Goal: Information Seeking & Learning: Compare options

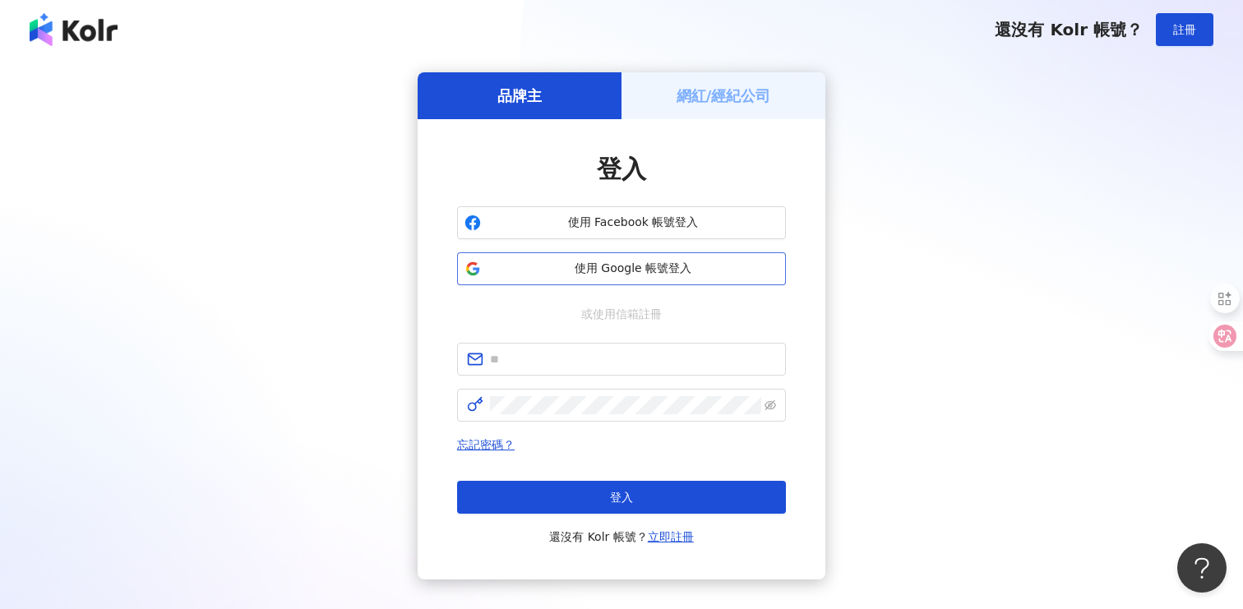
click at [626, 263] on span "使用 Google 帳號登入" at bounding box center [632, 269] width 291 height 16
click at [681, 539] on link "立即註冊" at bounding box center [671, 536] width 46 height 13
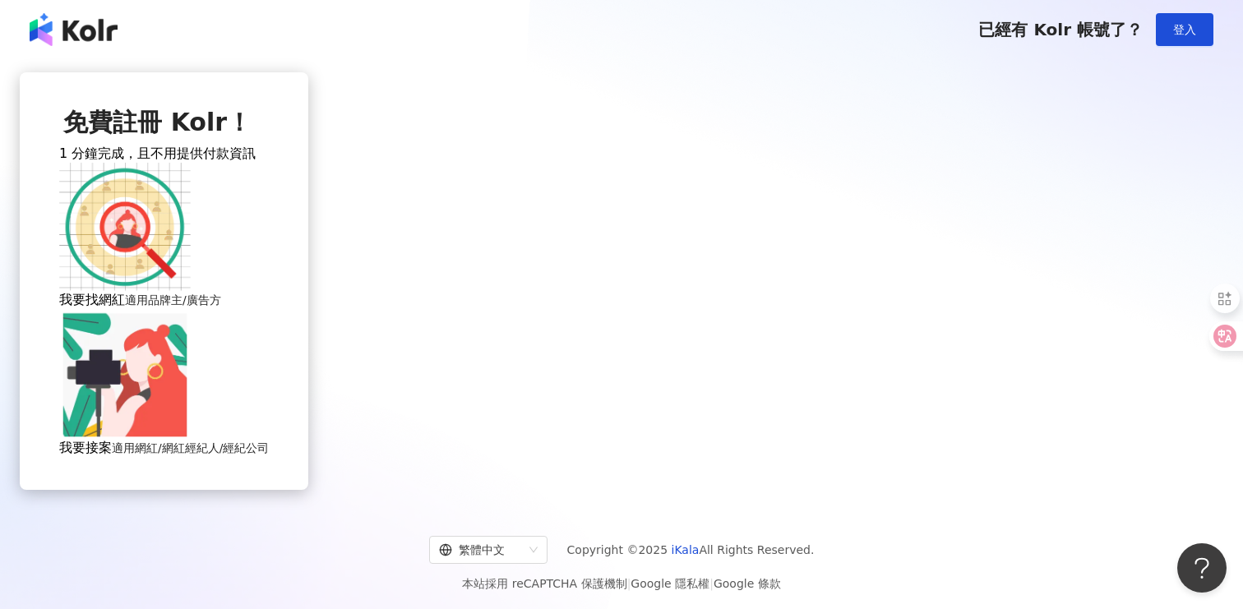
click at [191, 293] on img at bounding box center [124, 226] width 131 height 131
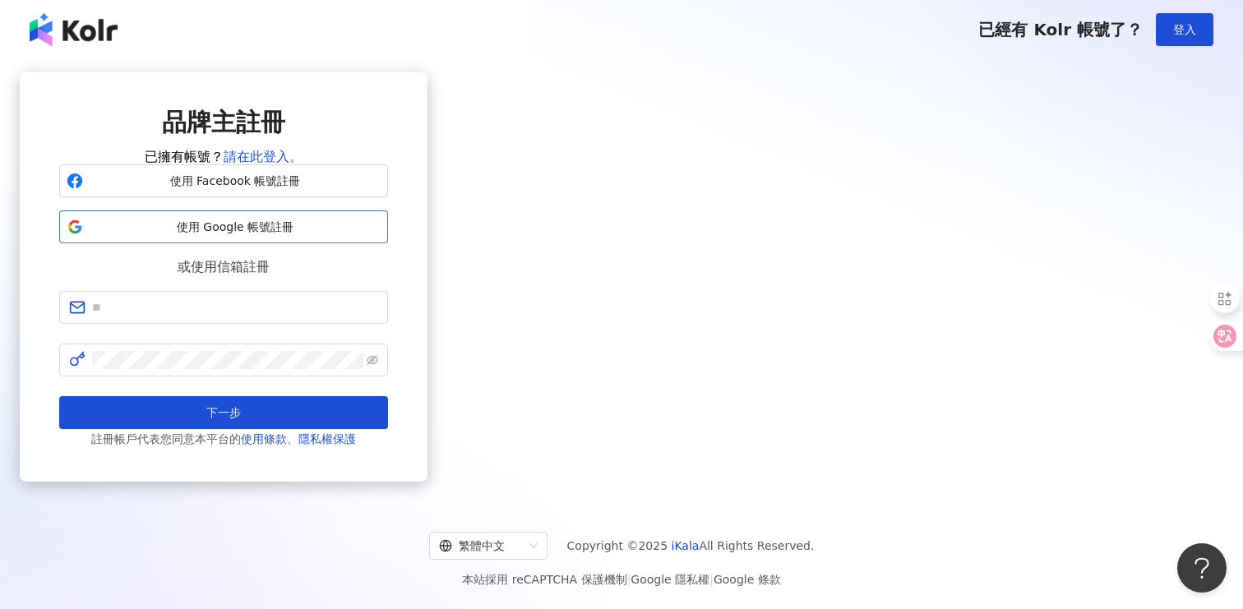
click at [381, 236] on span "使用 Google 帳號註冊" at bounding box center [235, 227] width 291 height 16
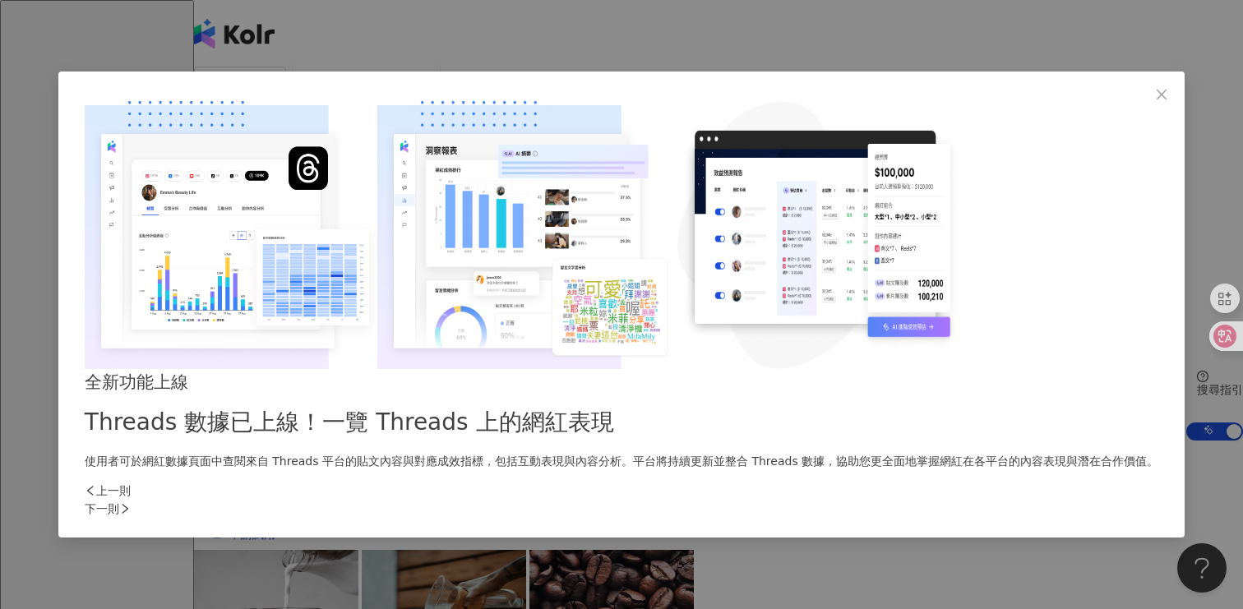
click at [916, 500] on div "下一則" at bounding box center [621, 509] width 1073 height 18
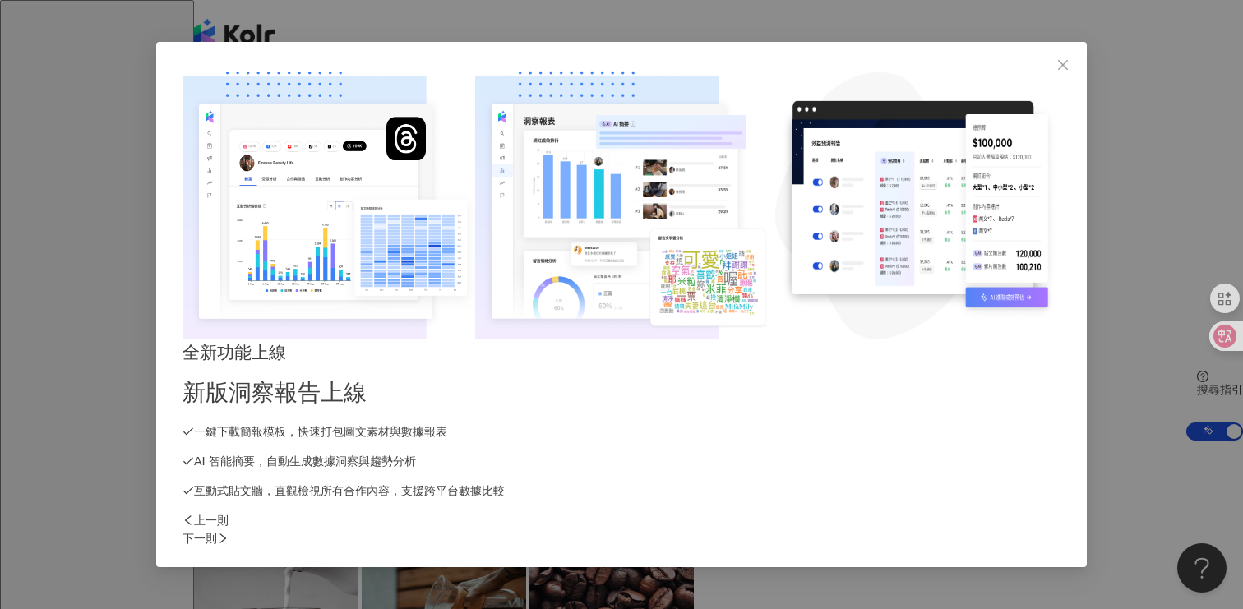
click at [916, 529] on div "下一則" at bounding box center [621, 538] width 878 height 18
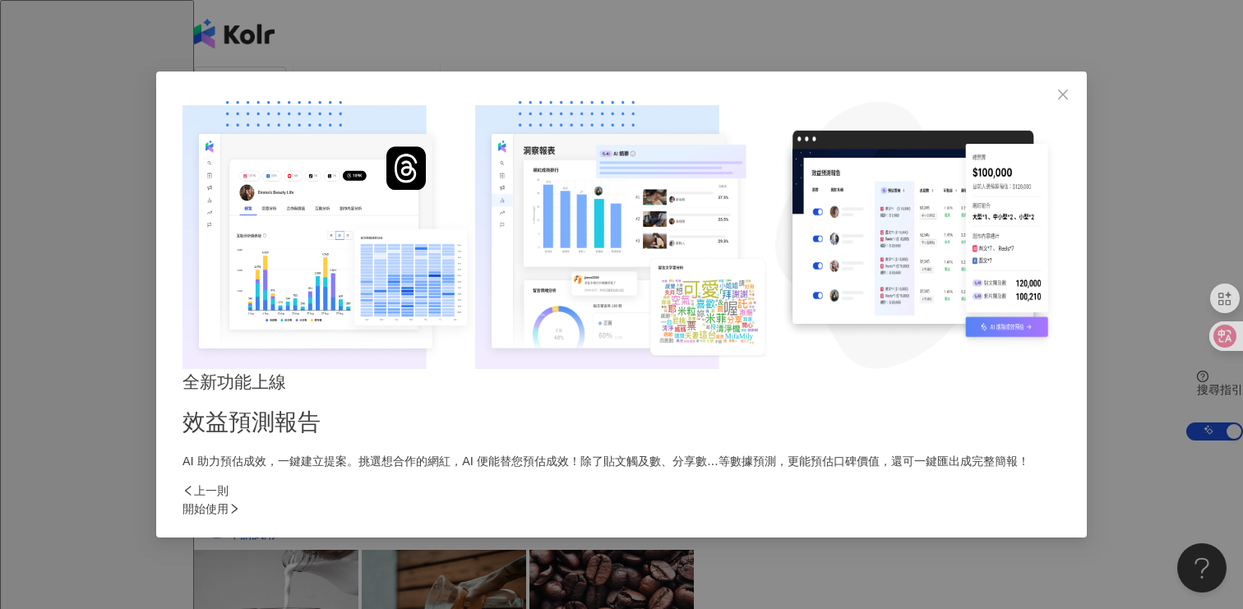
click at [916, 500] on div "開始使用" at bounding box center [621, 509] width 878 height 18
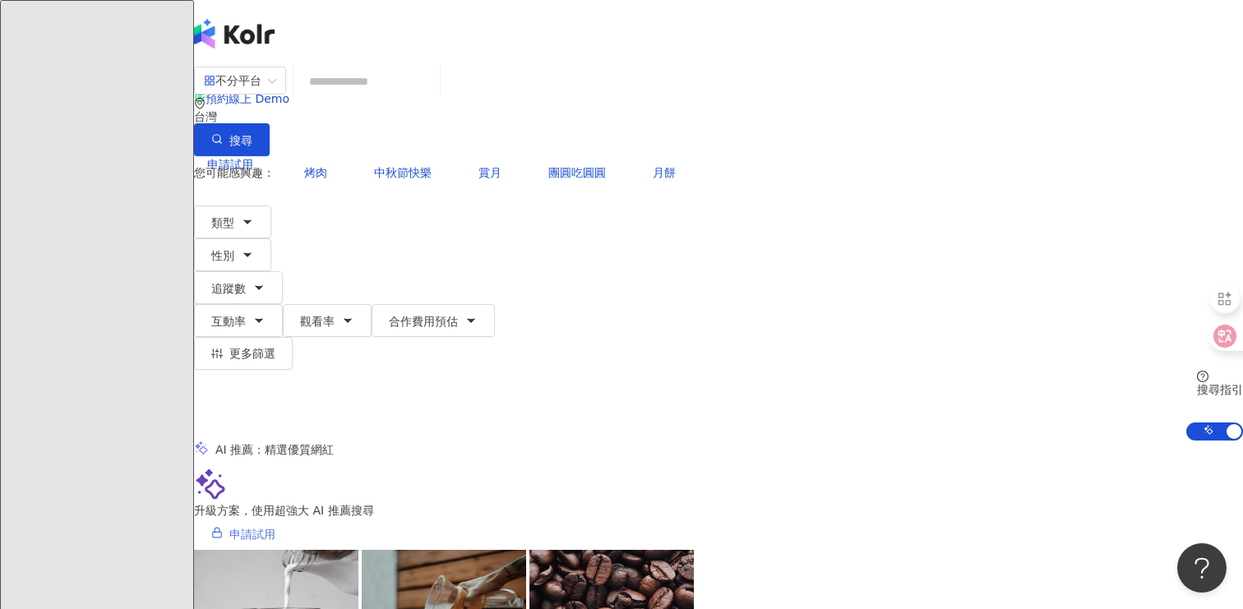
click at [293, 517] on link "申請試用" at bounding box center [243, 533] width 99 height 33
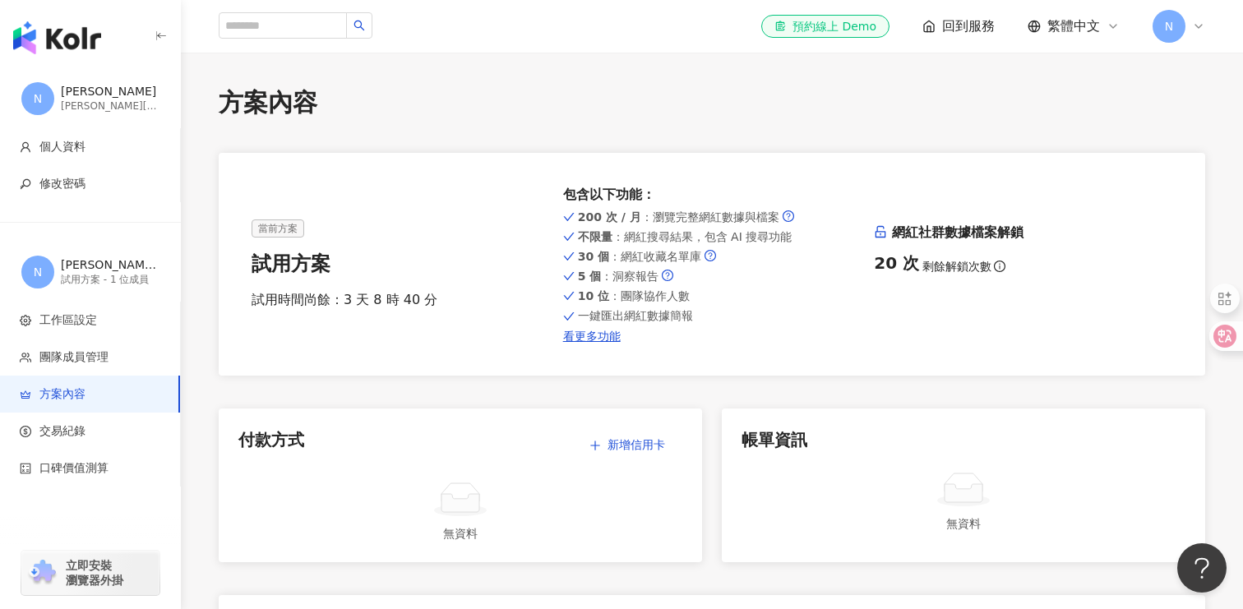
click at [62, 27] on img "button" at bounding box center [57, 37] width 88 height 33
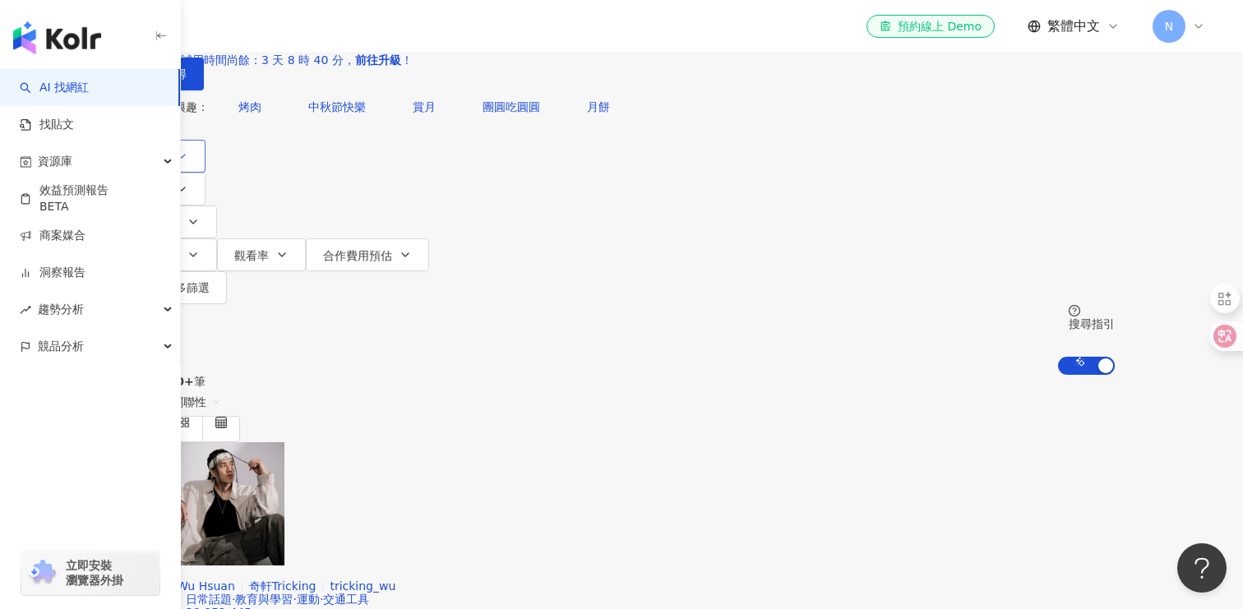
click at [168, 164] on span "類型" at bounding box center [156, 156] width 23 height 13
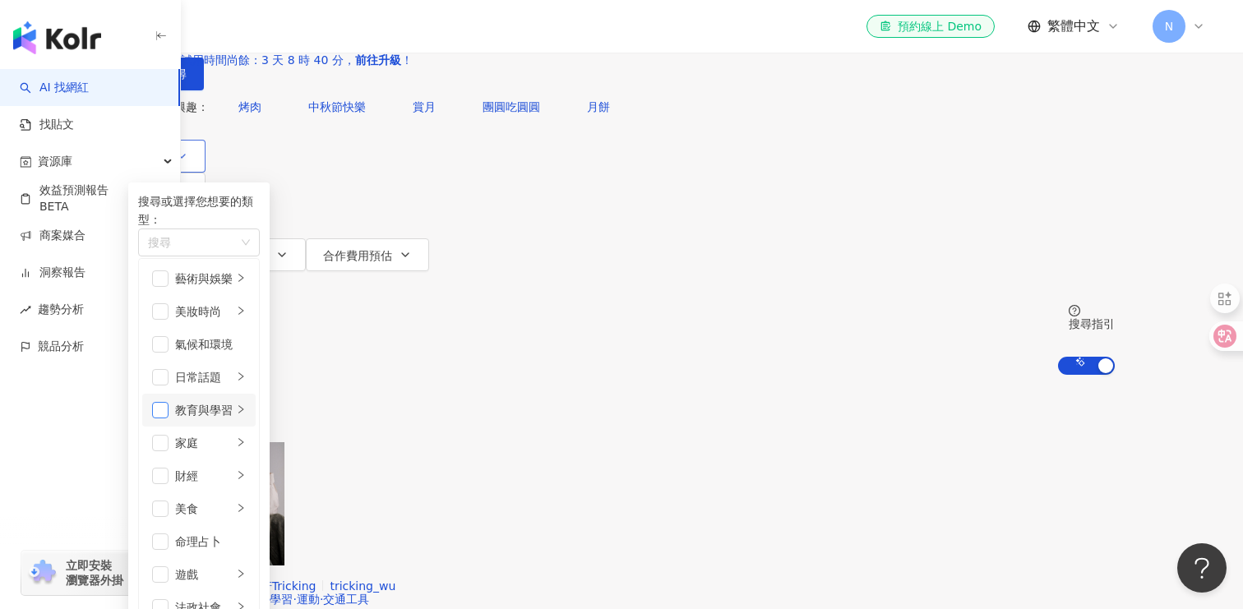
click at [168, 418] on span "button" at bounding box center [160, 410] width 16 height 16
click at [168, 451] on span "button" at bounding box center [160, 443] width 16 height 16
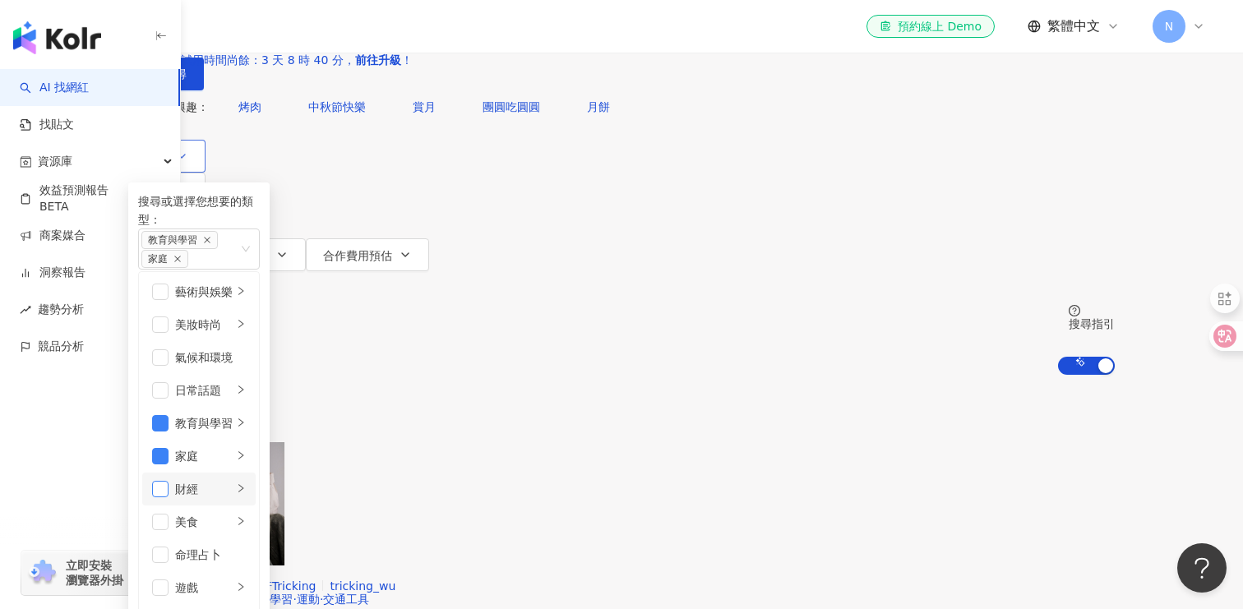
click at [168, 489] on span "button" at bounding box center [160, 489] width 16 height 16
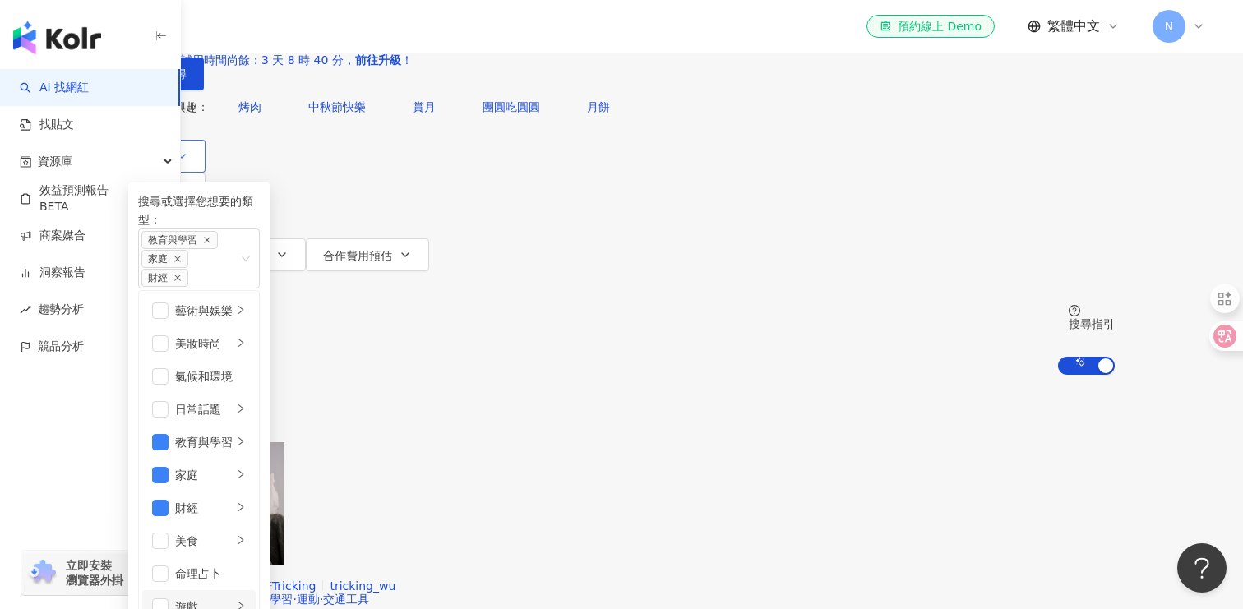
scroll to position [219, 0]
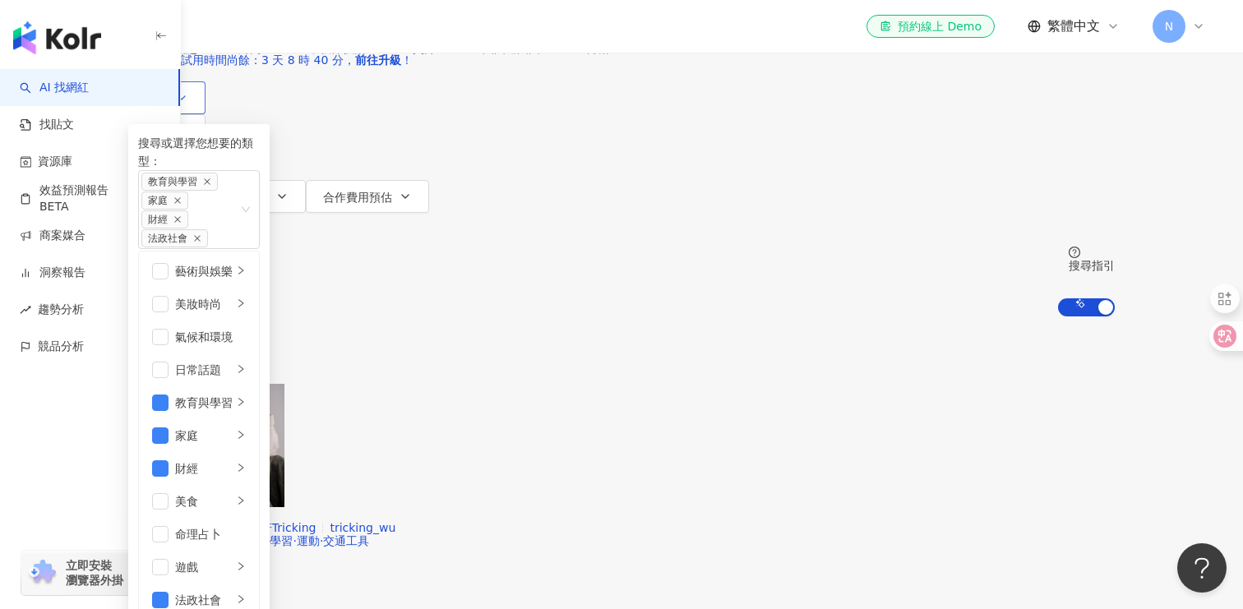
scroll to position [568, 0]
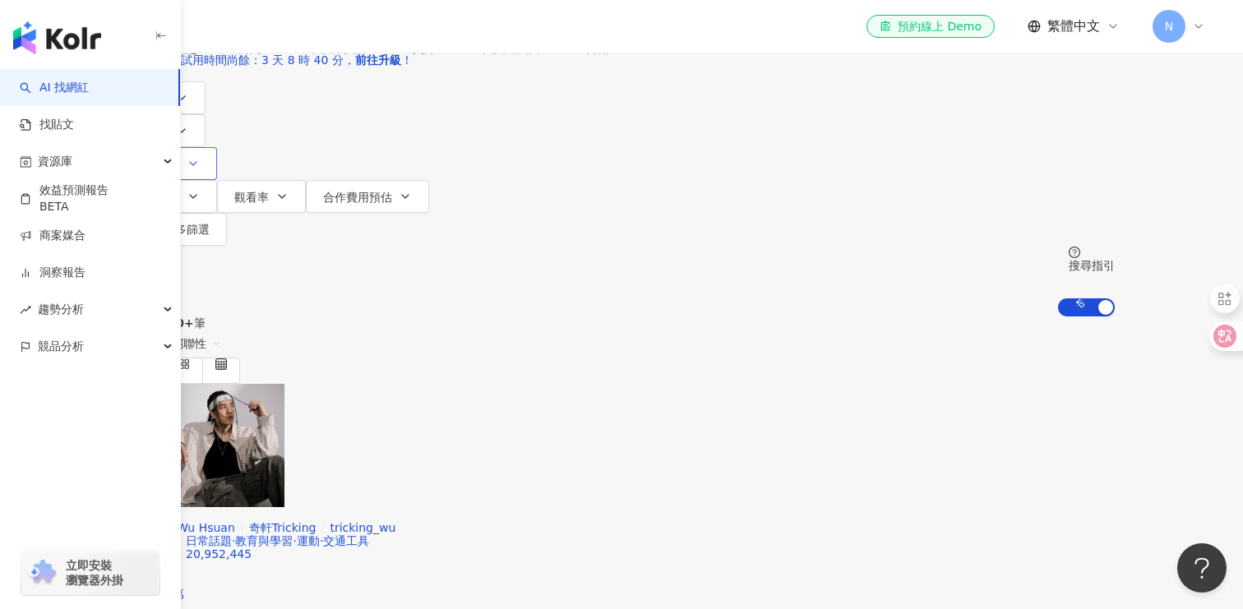
click at [180, 158] on span "追蹤數" at bounding box center [162, 164] width 35 height 13
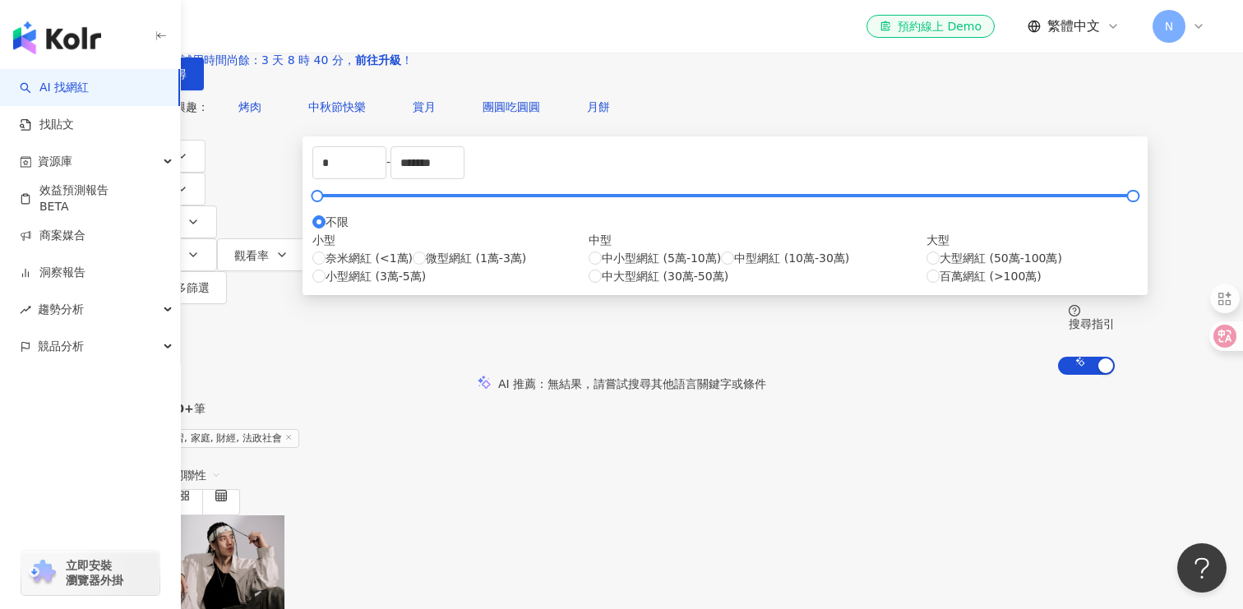
scroll to position [1, 0]
click at [939, 266] on span "大型網紅 (50萬-100萬)" at bounding box center [1000, 257] width 122 height 18
type input "******"
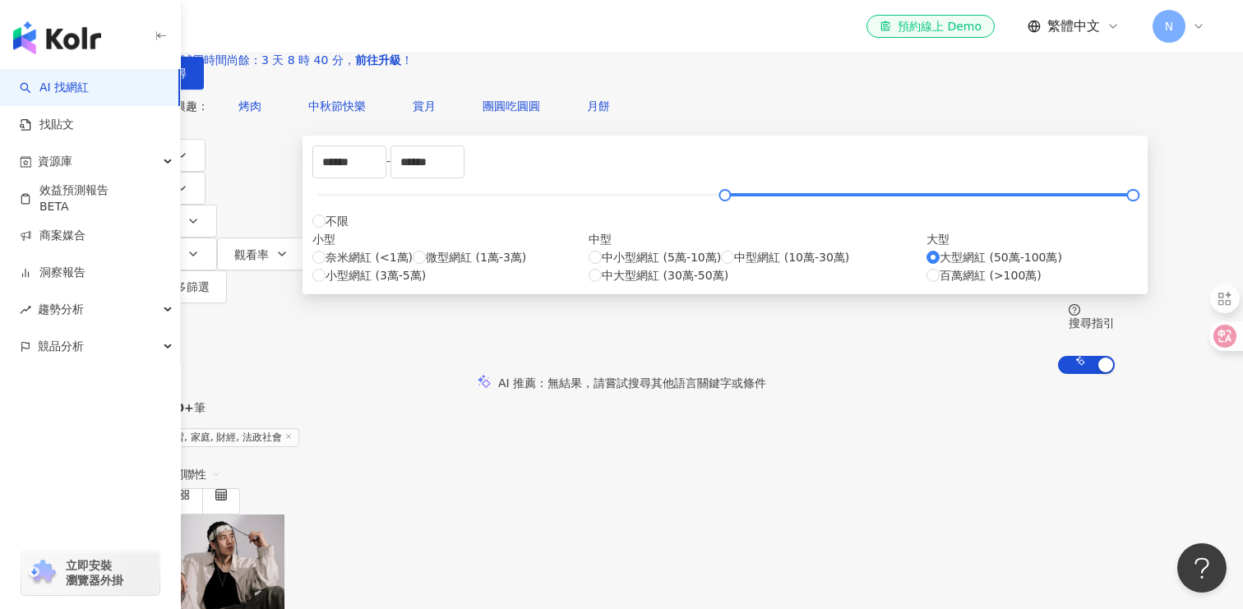
click at [639, 122] on div "您可能感興趣： 烤肉 中秋節快樂 賞月 團圓吃圓圓 月餅" at bounding box center [621, 106] width 986 height 33
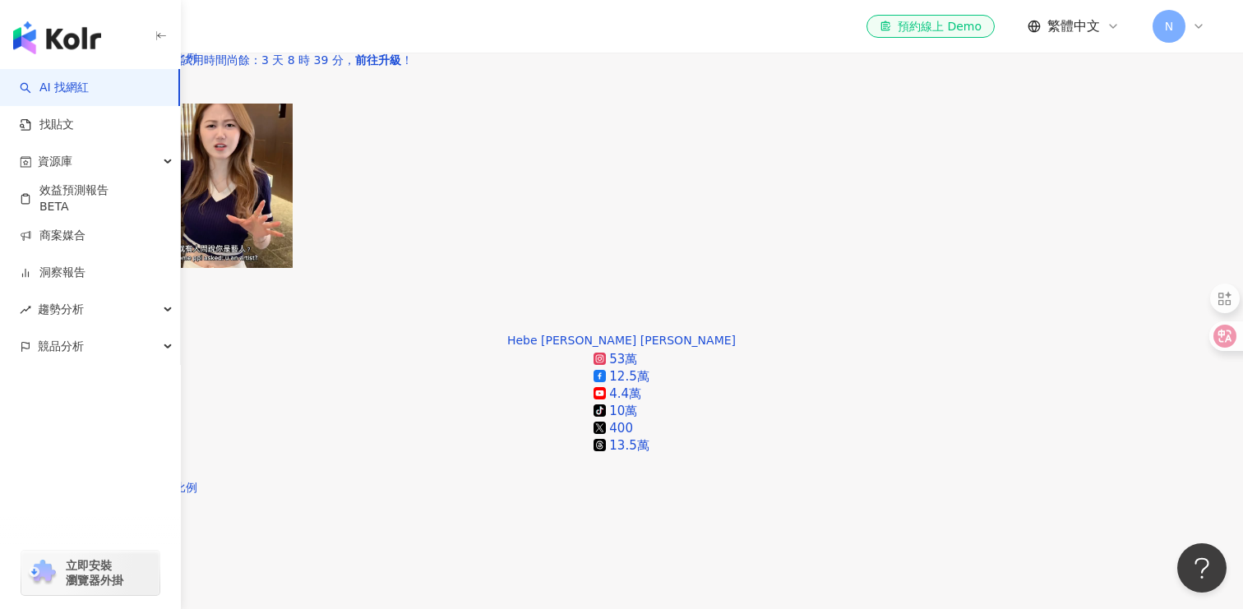
scroll to position [3079, 0]
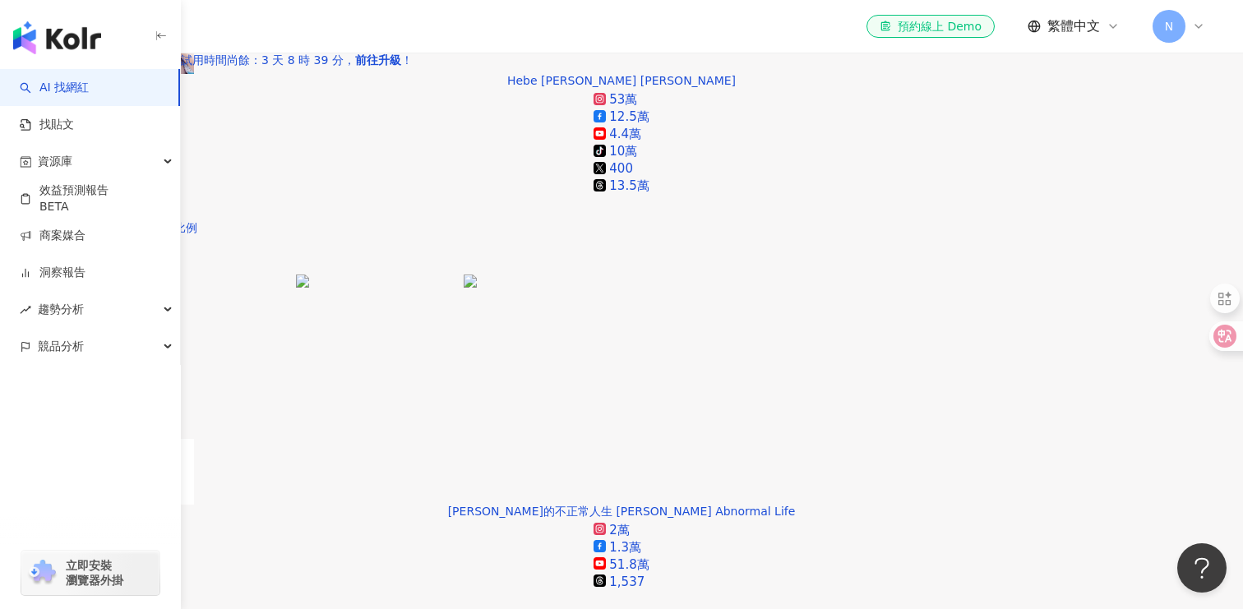
scroll to position [3333, 0]
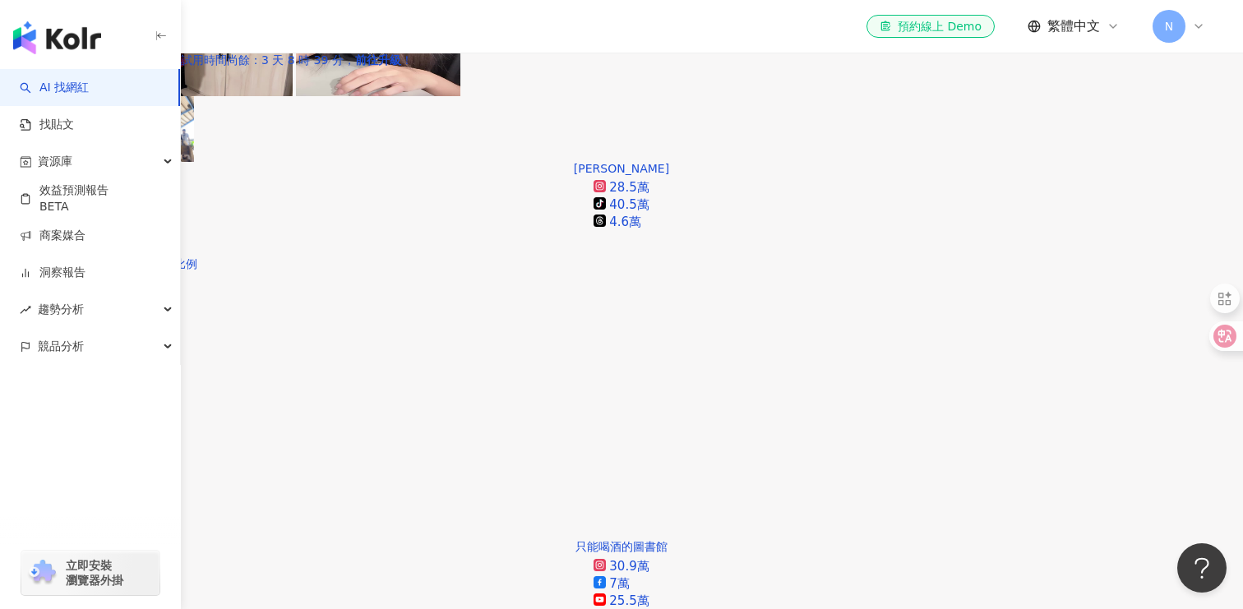
scroll to position [0, 0]
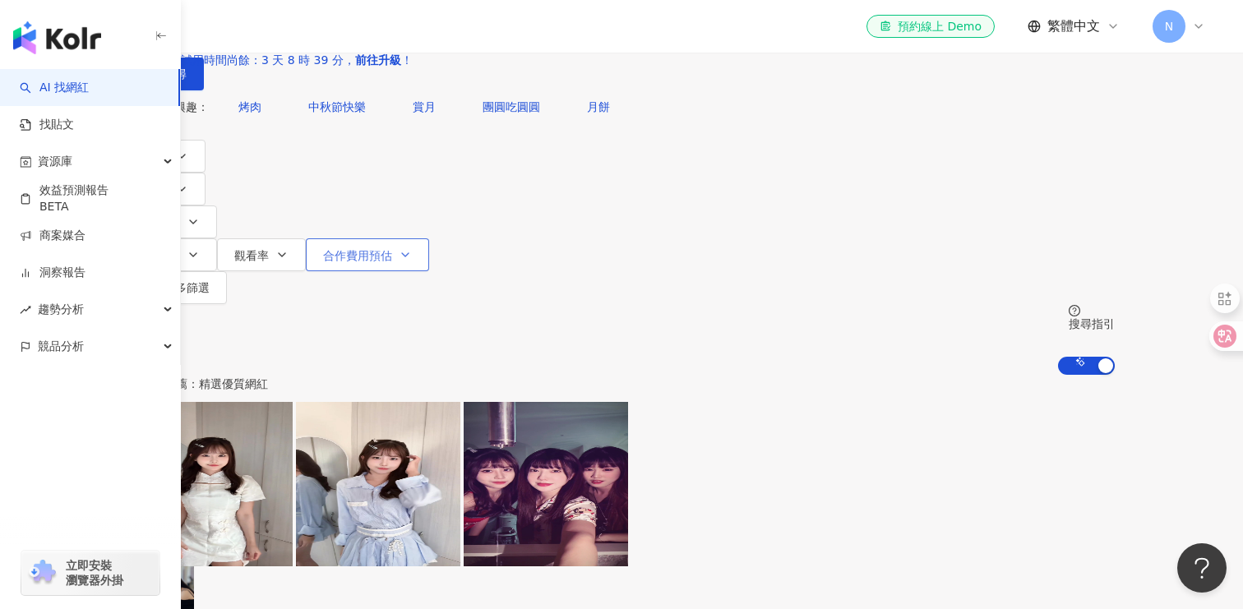
click at [429, 238] on button "合作費用預估" at bounding box center [367, 254] width 123 height 33
click at [210, 281] on span "更多篩選" at bounding box center [187, 287] width 46 height 13
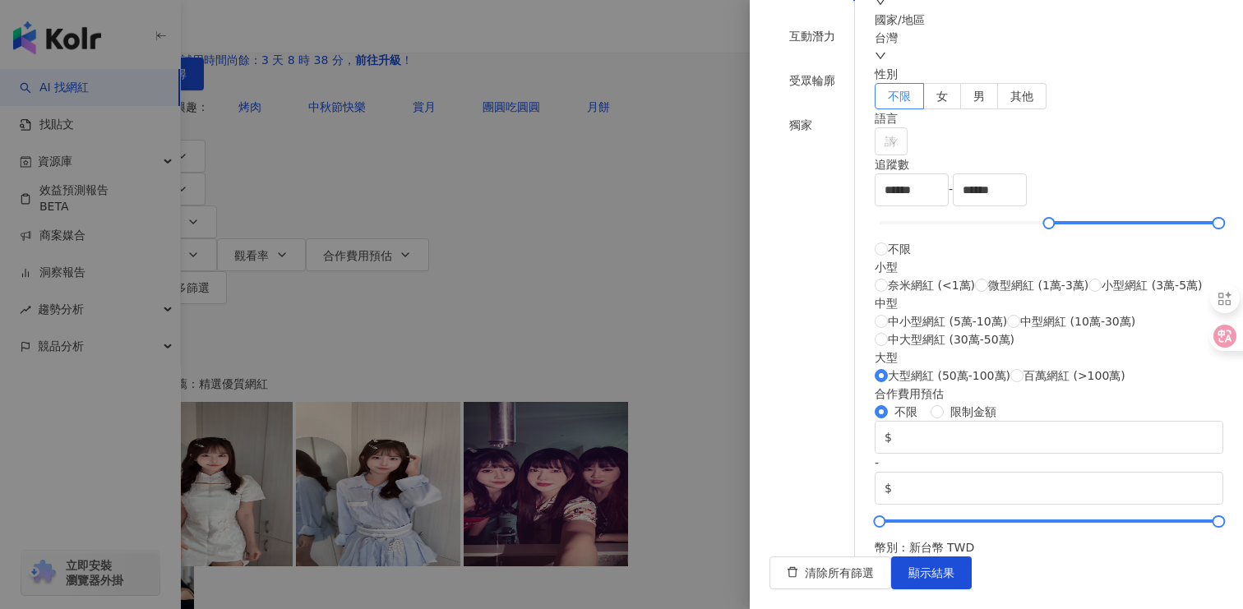
scroll to position [633, 0]
click at [789, 52] on div "互動潛力" at bounding box center [811, 36] width 85 height 31
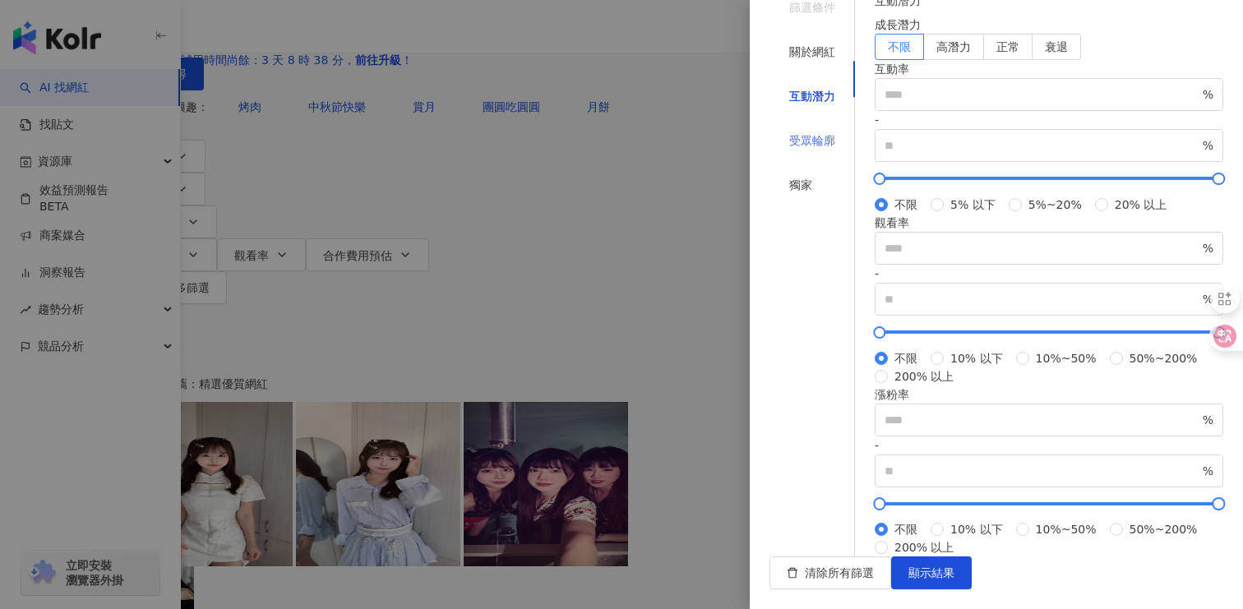
click at [805, 131] on div "受眾輪廓" at bounding box center [811, 140] width 85 height 31
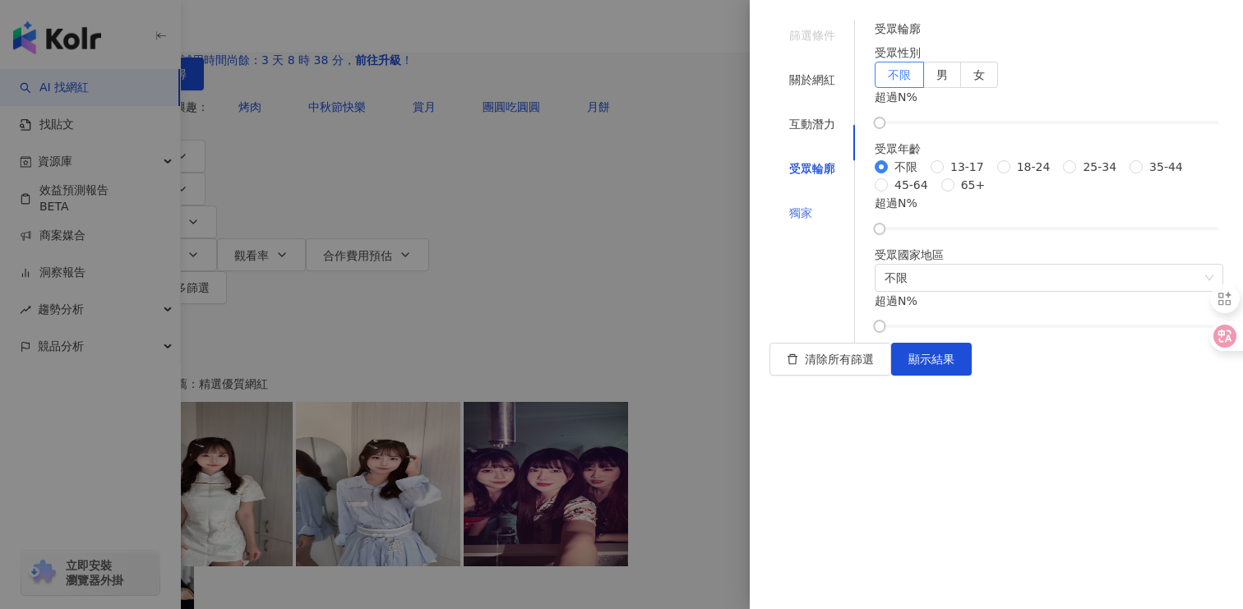
click at [805, 197] on div "獨家" at bounding box center [811, 212] width 85 height 31
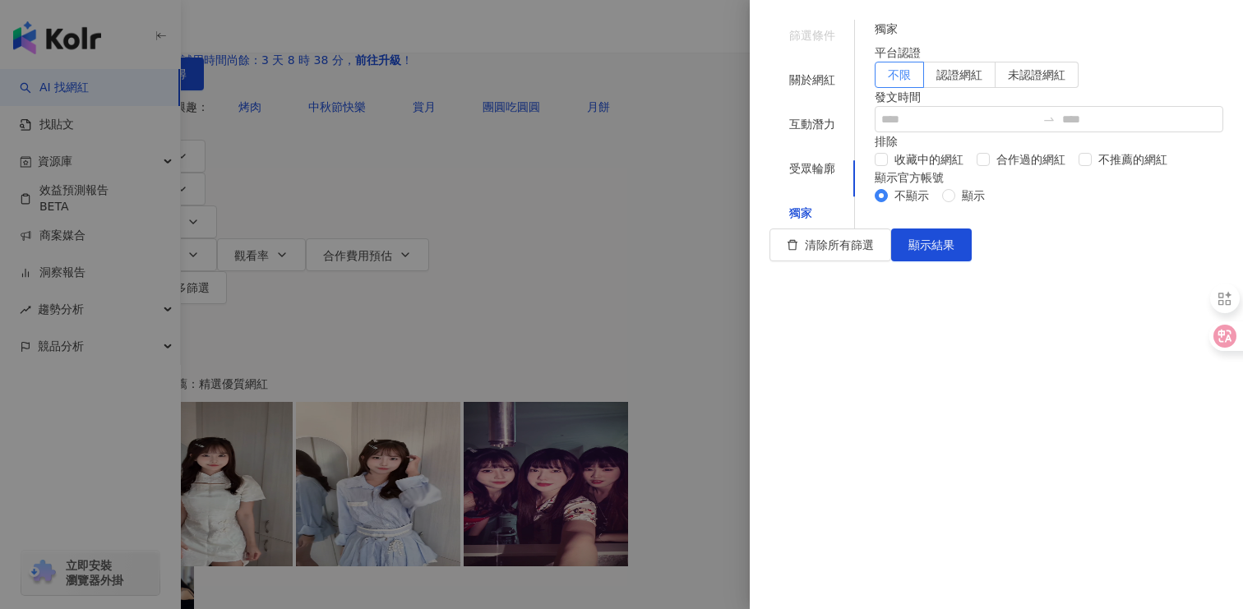
click at [657, 251] on div at bounding box center [621, 304] width 1243 height 609
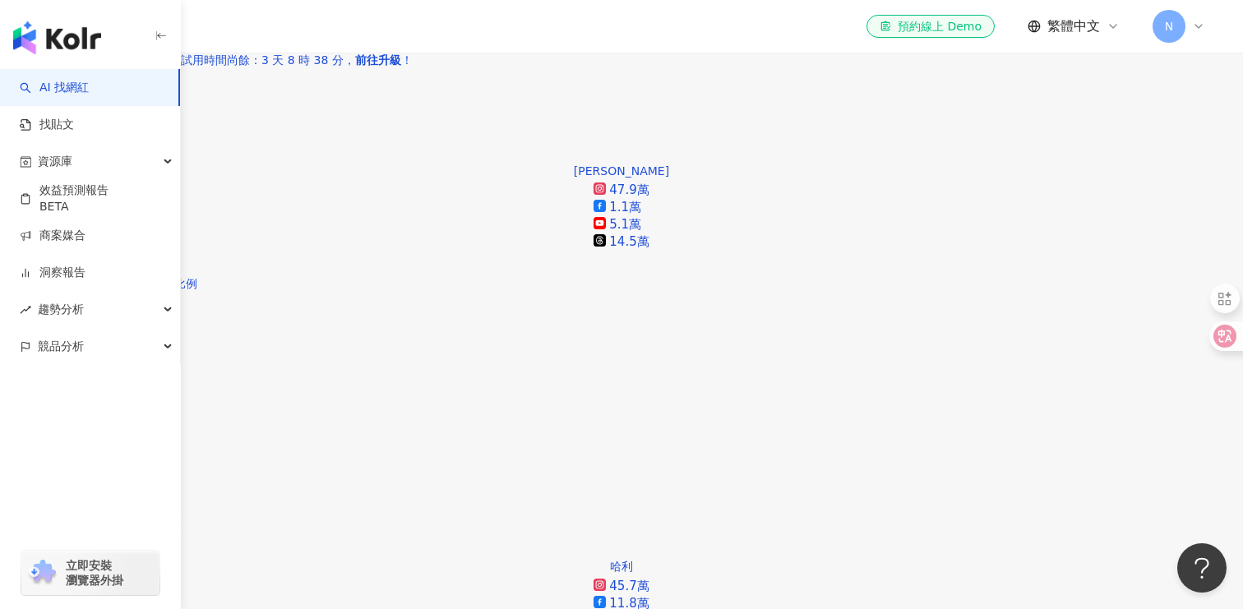
scroll to position [2431, 0]
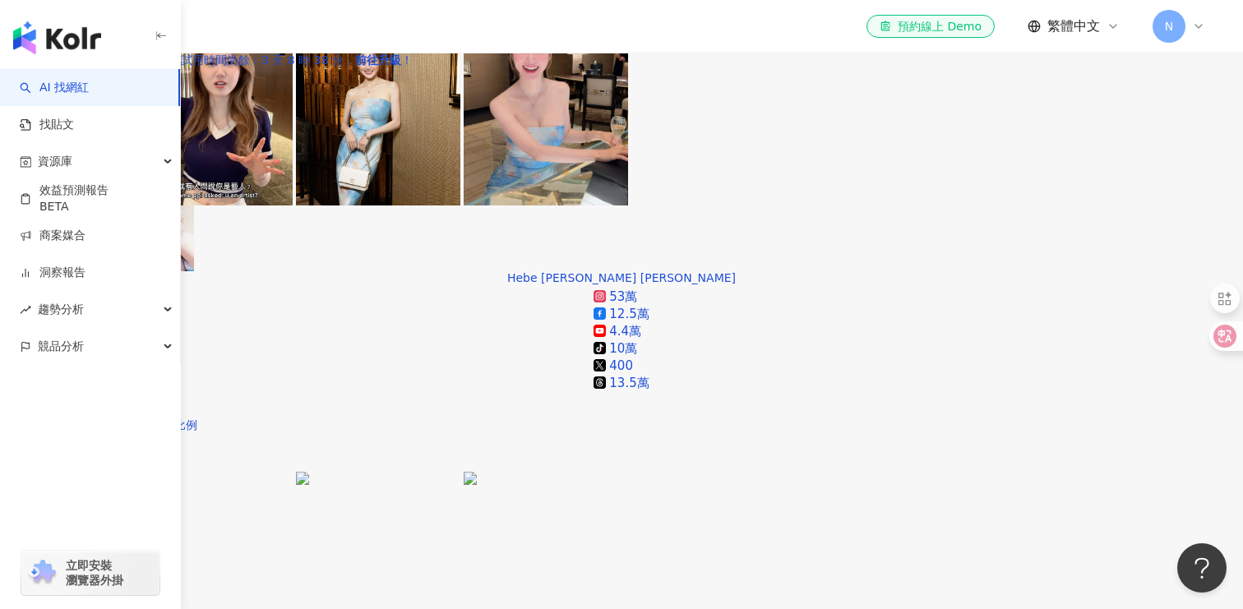
scroll to position [3113, 0]
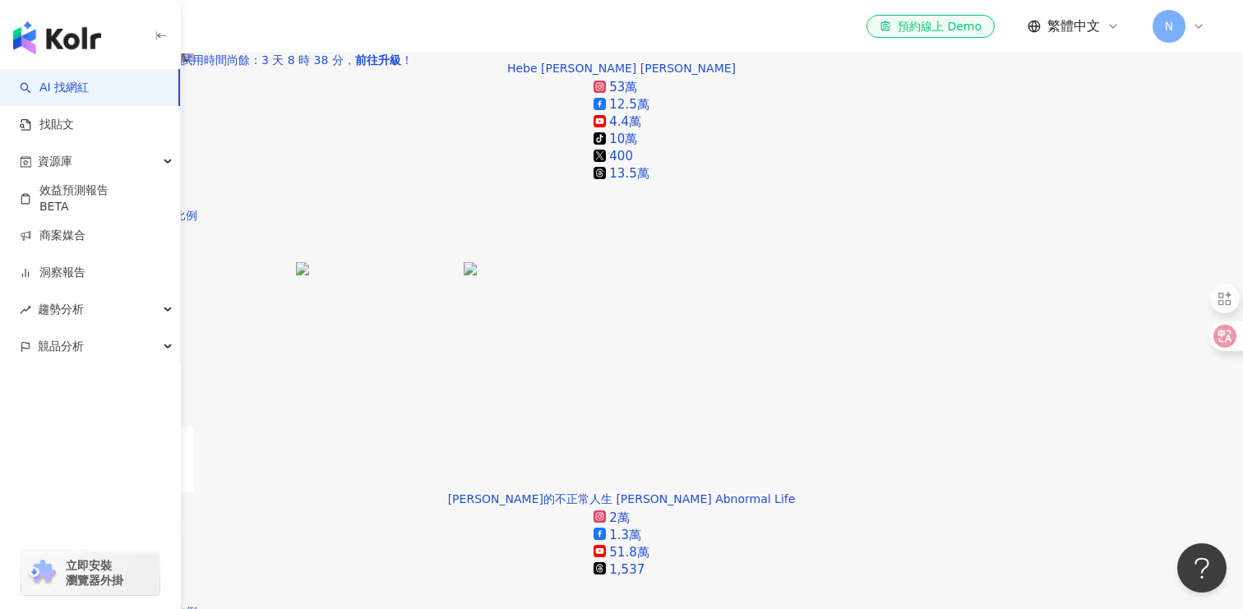
scroll to position [3301, 0]
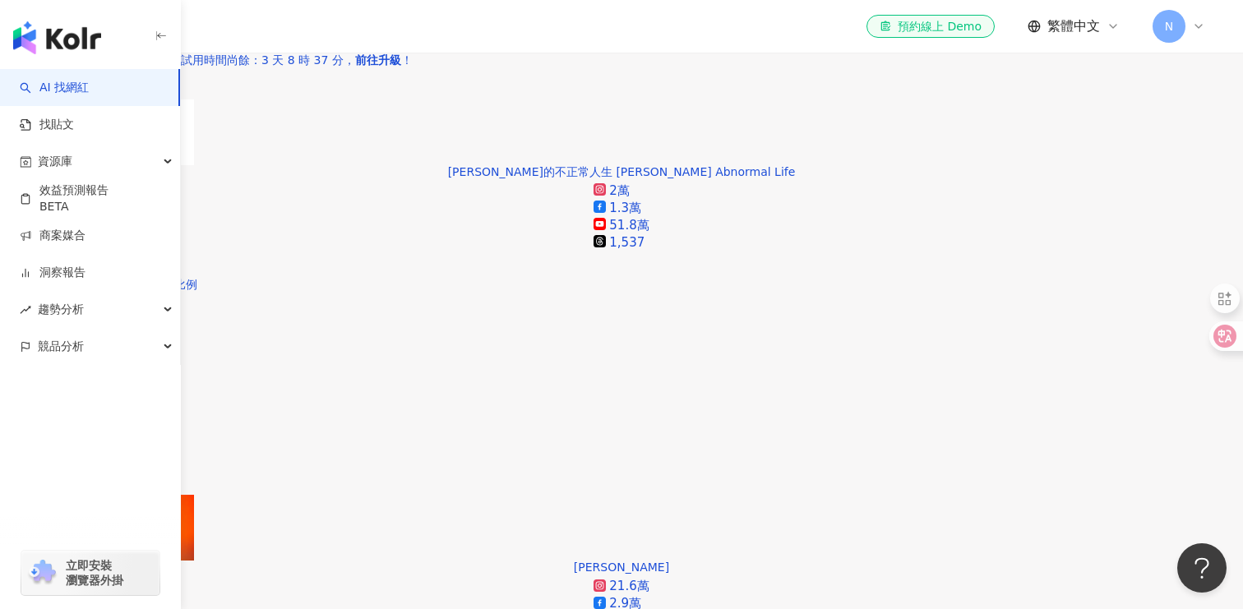
scroll to position [3597, 0]
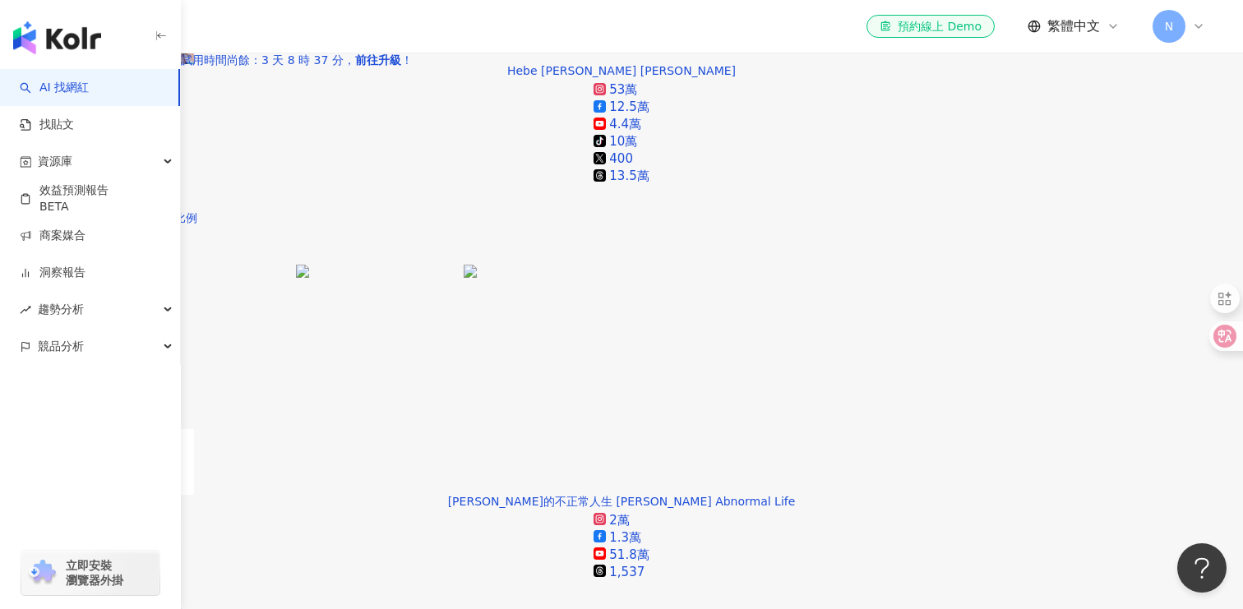
scroll to position [3320, 0]
drag, startPoint x: 776, startPoint y: 275, endPoint x: 811, endPoint y: 275, distance: 35.3
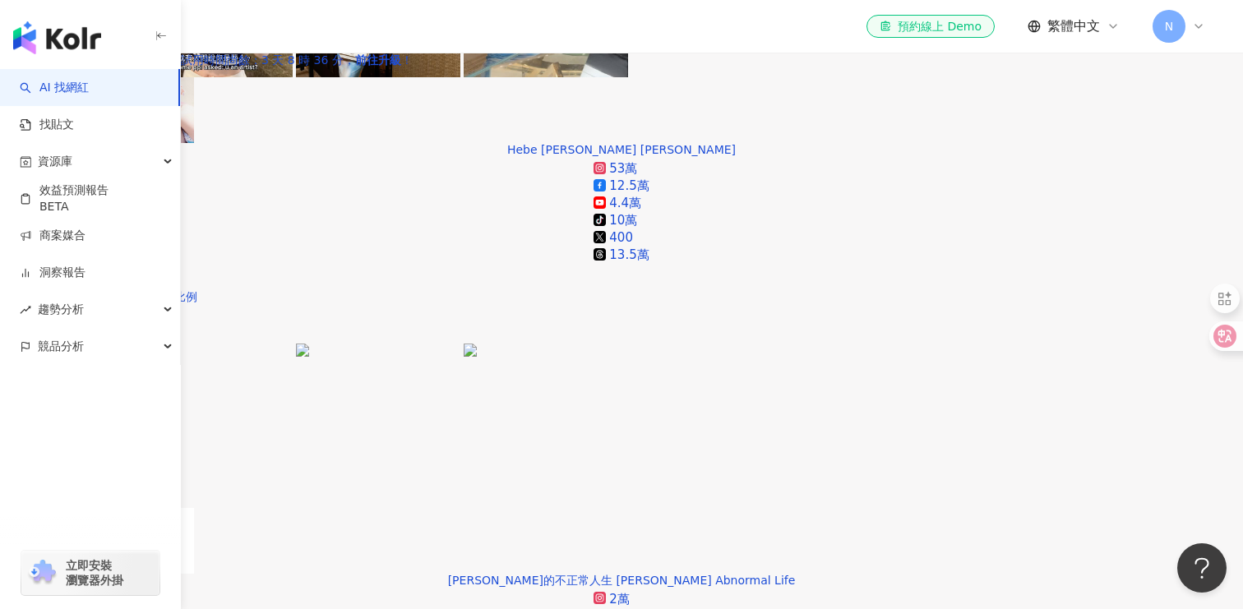
scroll to position [3223, 0]
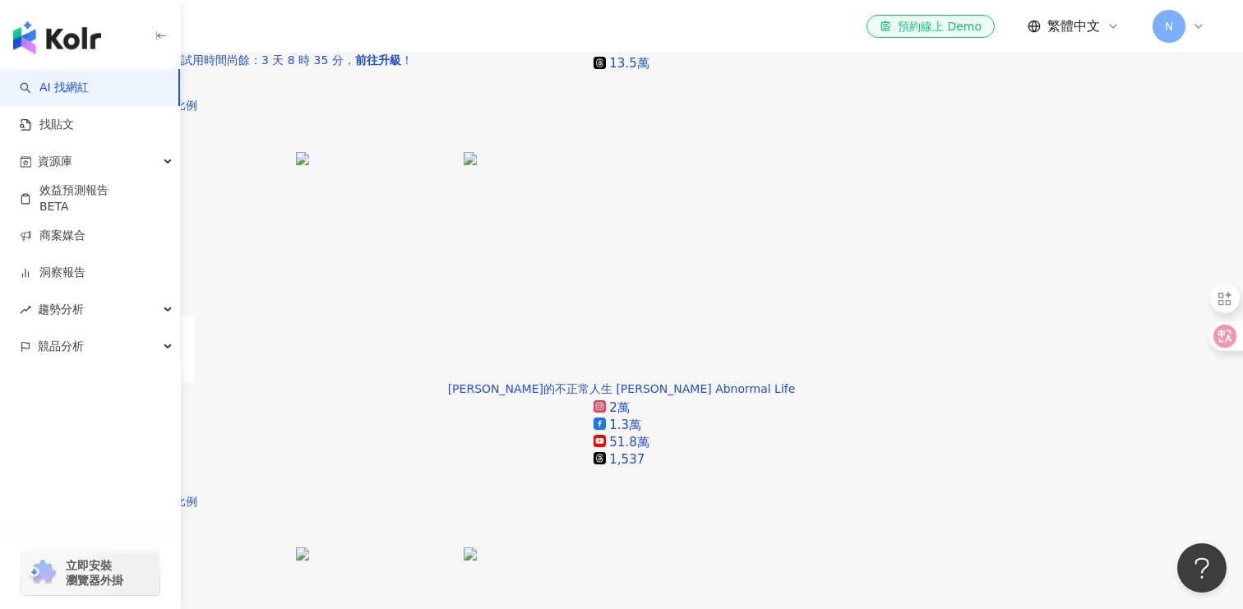
scroll to position [3430, 0]
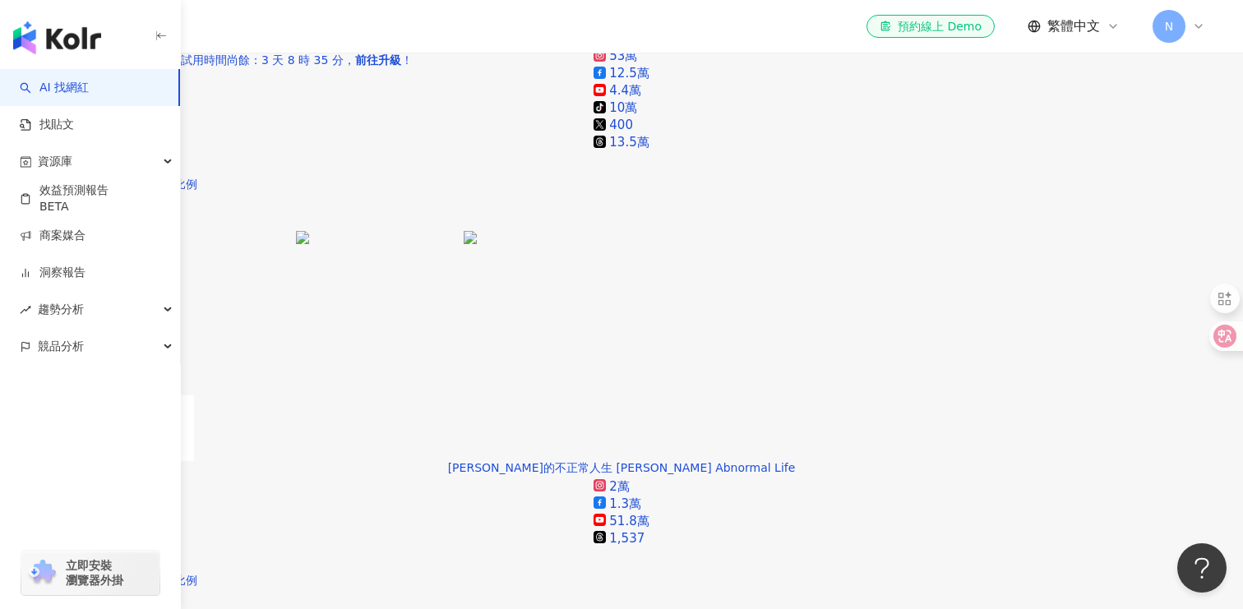
scroll to position [3352, 0]
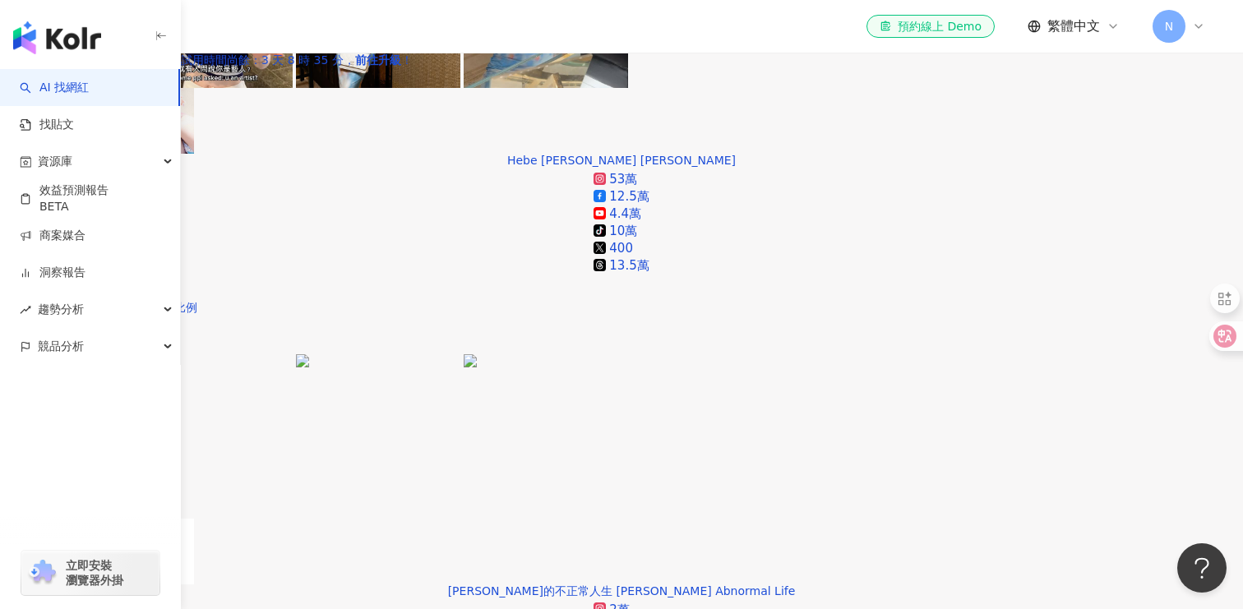
scroll to position [3241, 0]
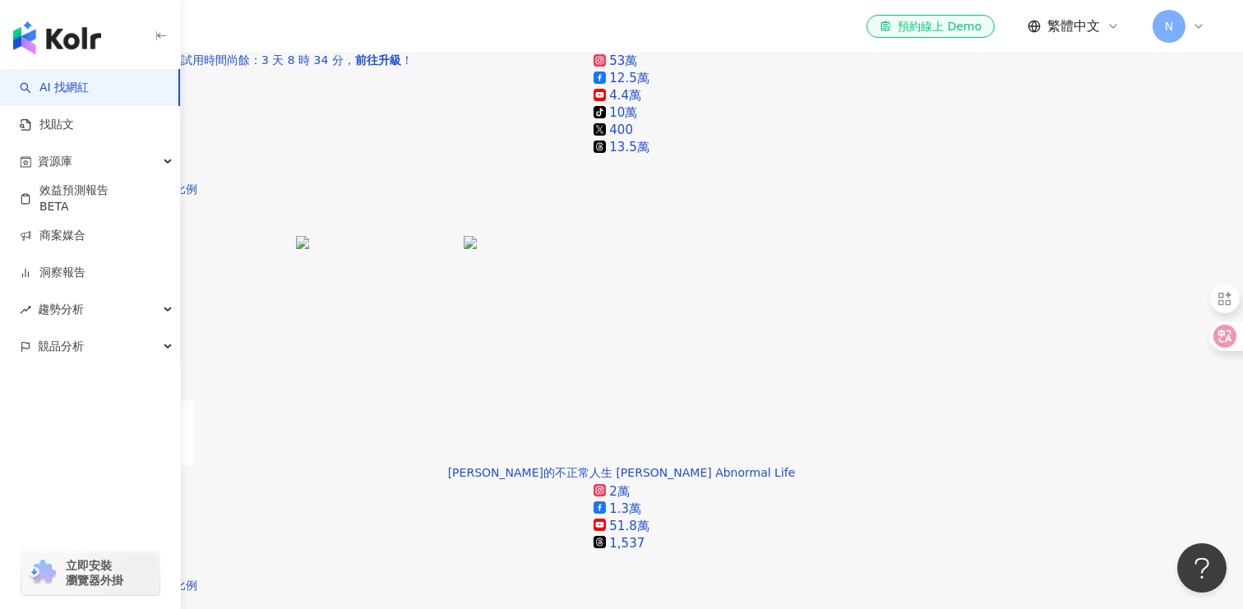
scroll to position [3349, 0]
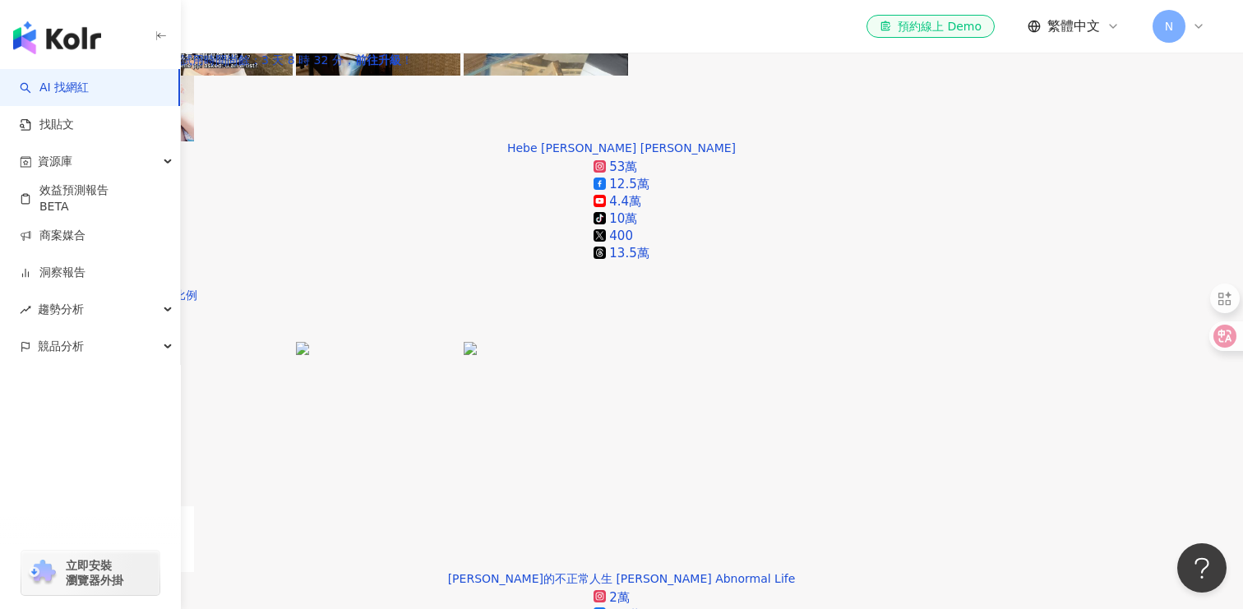
scroll to position [3263, 0]
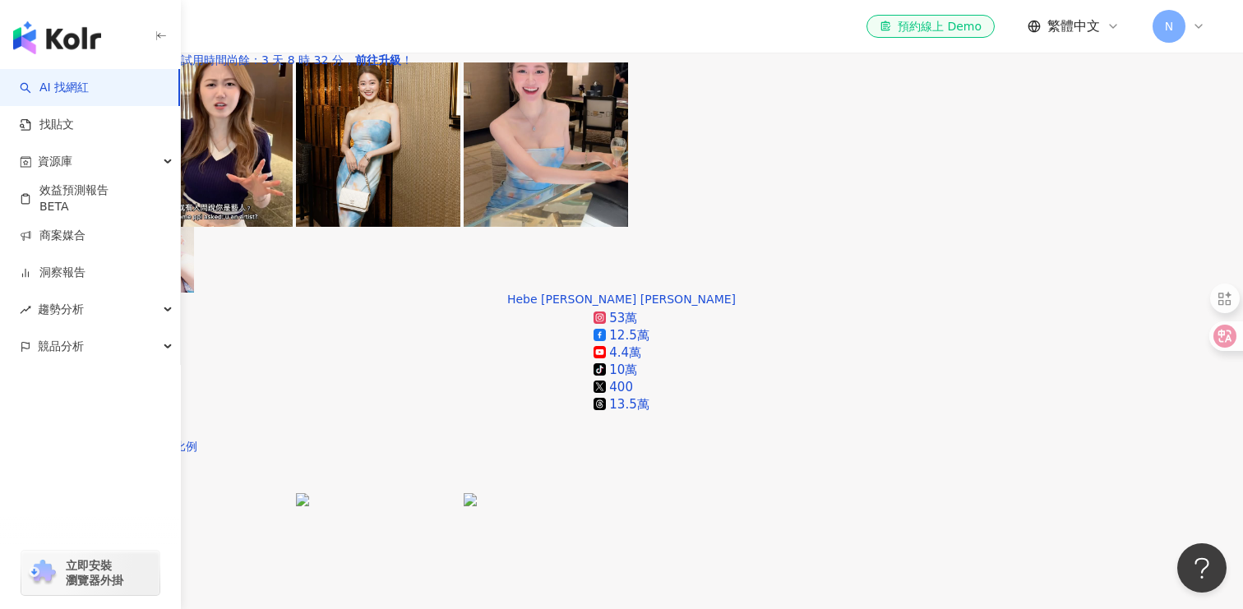
scroll to position [3094, 0]
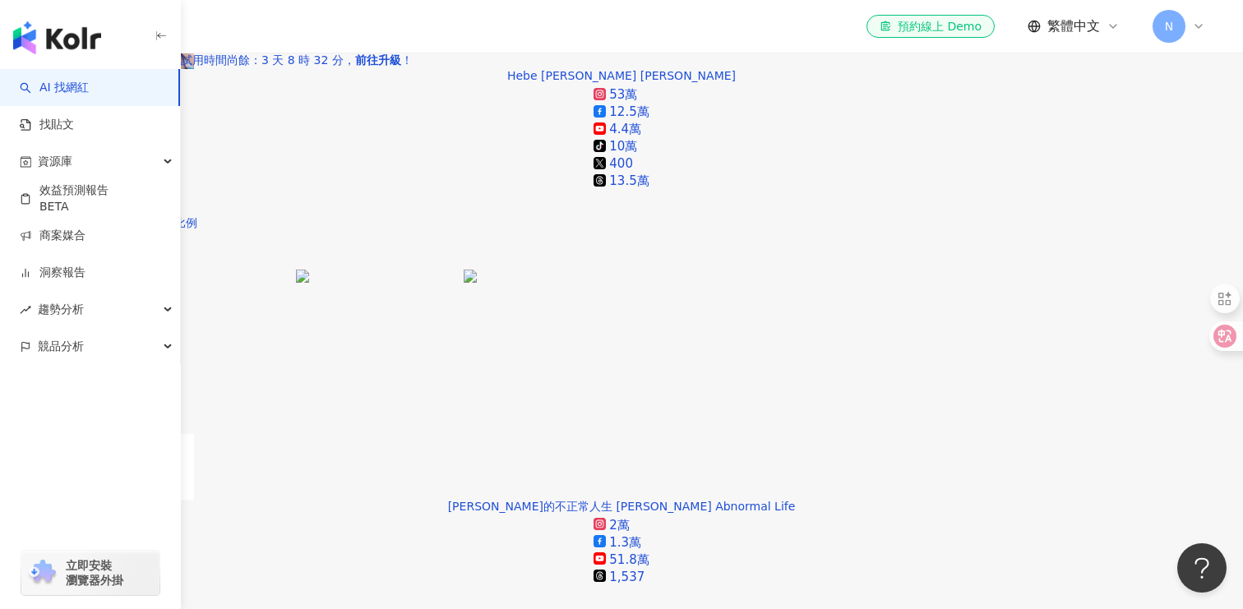
scroll to position [3359, 0]
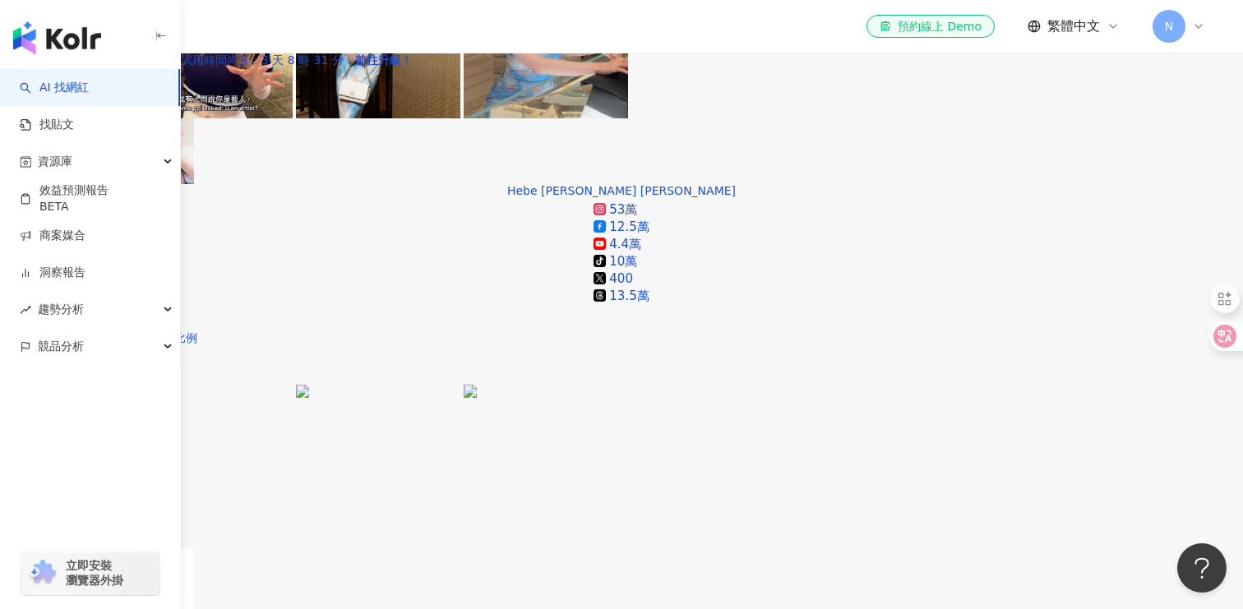
scroll to position [3203, 0]
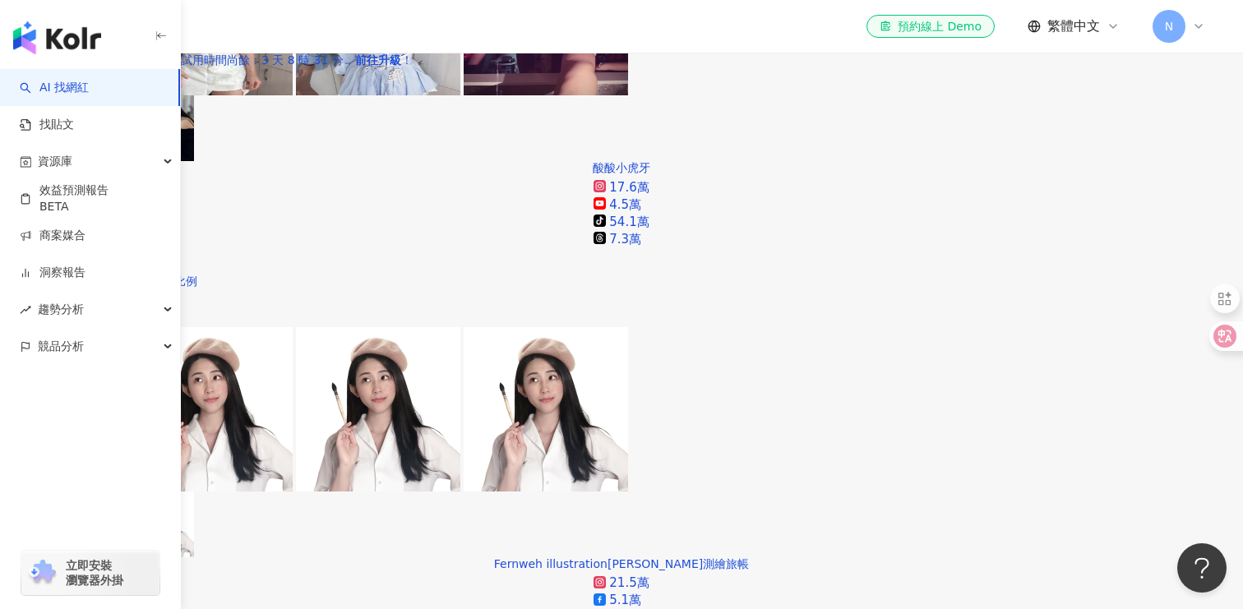
scroll to position [466, 0]
